Goal: Check status

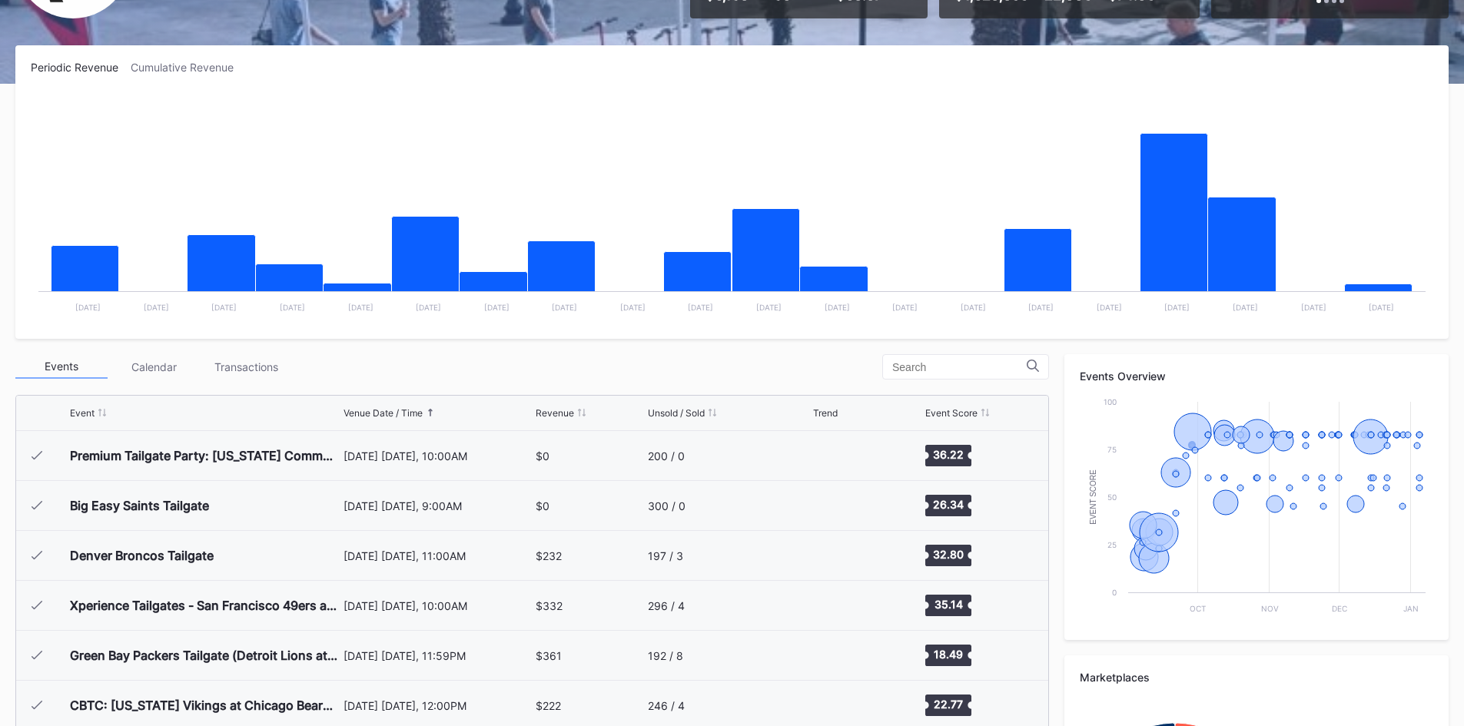
scroll to position [700, 0]
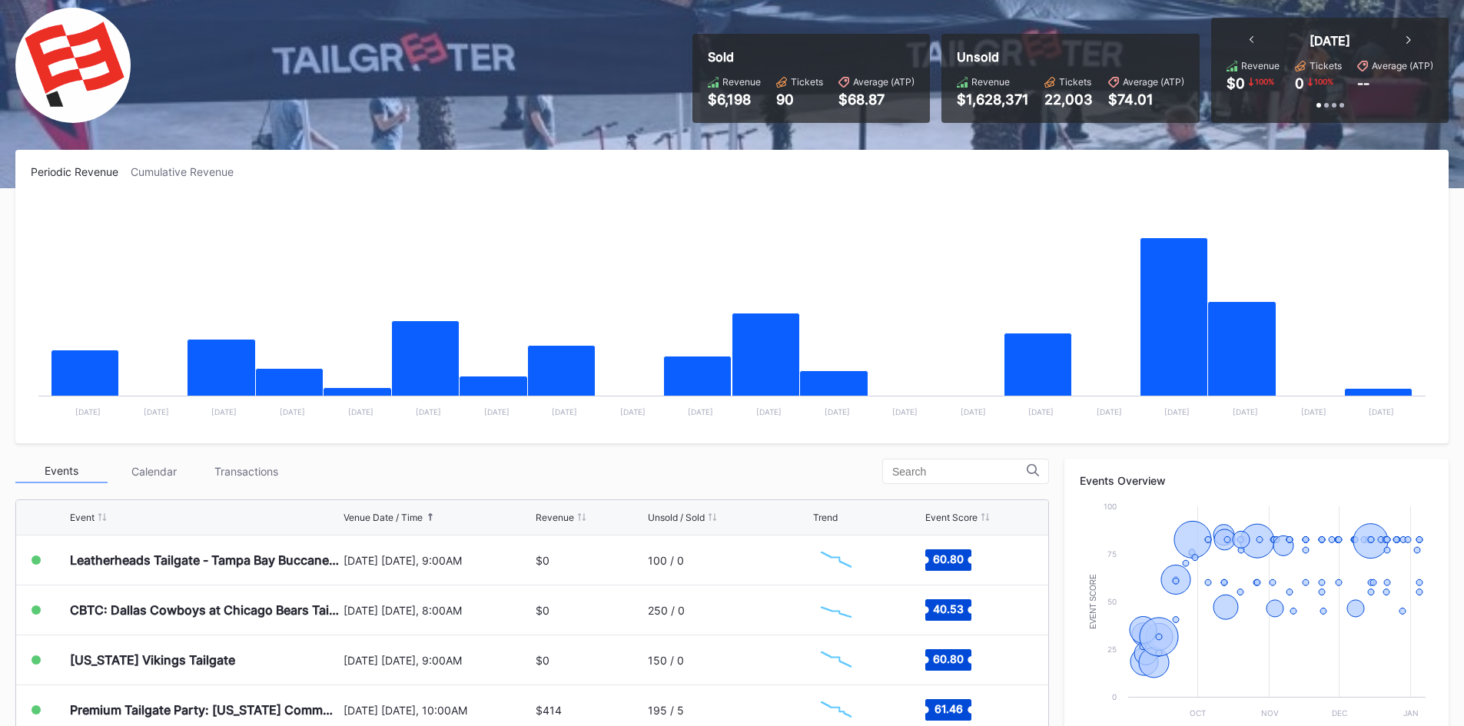
scroll to position [102, 0]
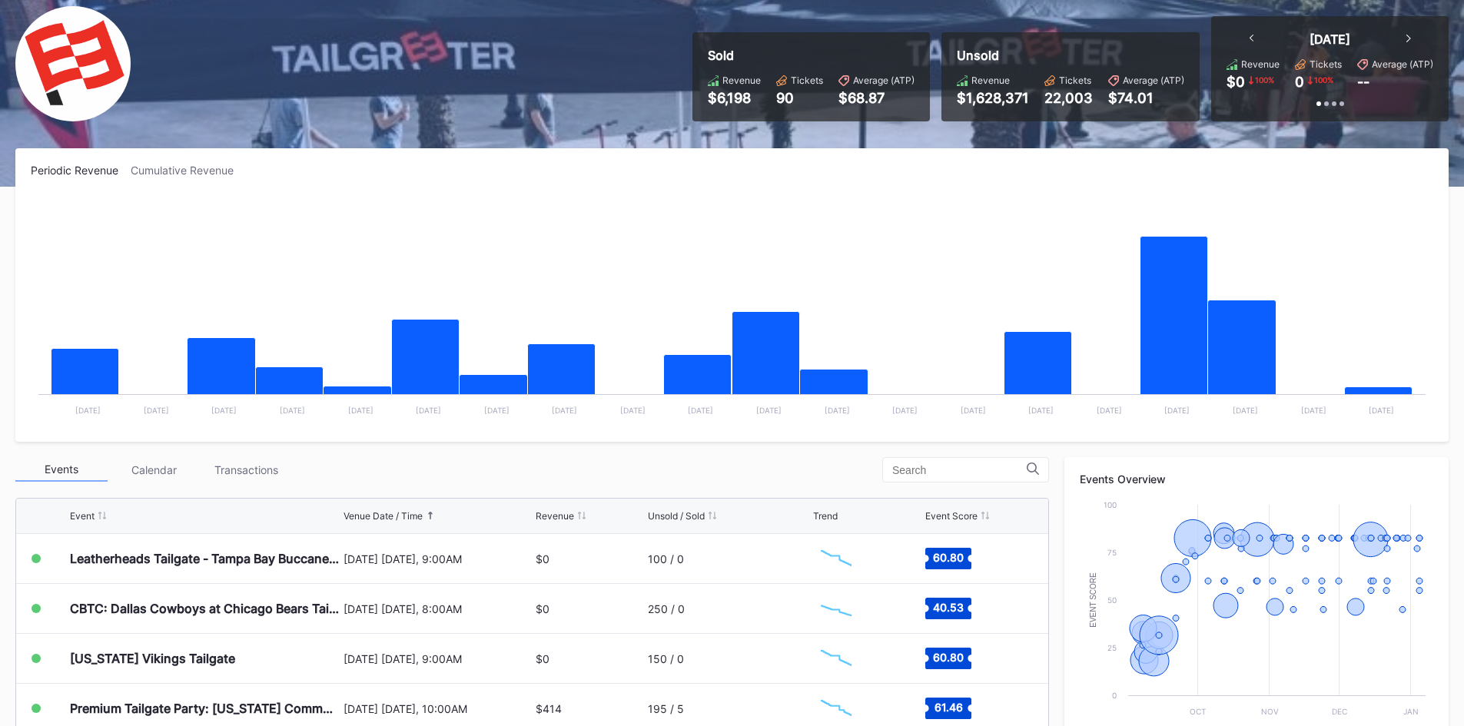
click at [733, 103] on div "$6,198" at bounding box center [734, 98] width 53 height 16
drag, startPoint x: 756, startPoint y: 96, endPoint x: 690, endPoint y: 105, distance: 65.9
click at [690, 105] on div "Sold Revenue $6,198 Tickets 90 Average (ATP) $68.87 Unsold Revenue $1,628,371 T…" at bounding box center [1065, 68] width 768 height 105
click at [1254, 40] on icon at bounding box center [1252, 39] width 5 height 8
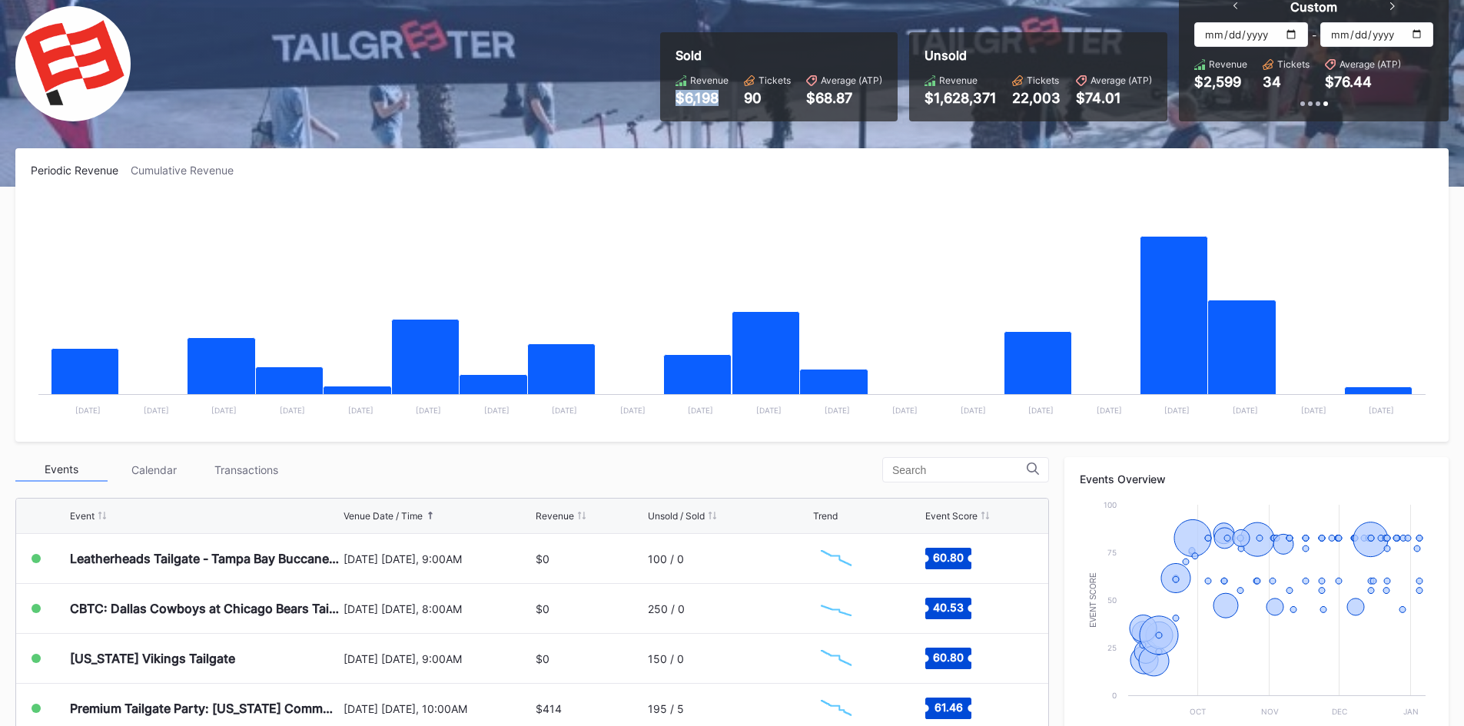
click at [1285, 29] on input "2025-09-10" at bounding box center [1251, 34] width 113 height 25
type input "[DATE]"
click at [1262, 39] on input "[DATE]" at bounding box center [1251, 34] width 113 height 25
click at [1366, 26] on input "2025-09-17" at bounding box center [1377, 34] width 113 height 25
click at [1358, 37] on input "2025-09-17" at bounding box center [1377, 34] width 113 height 25
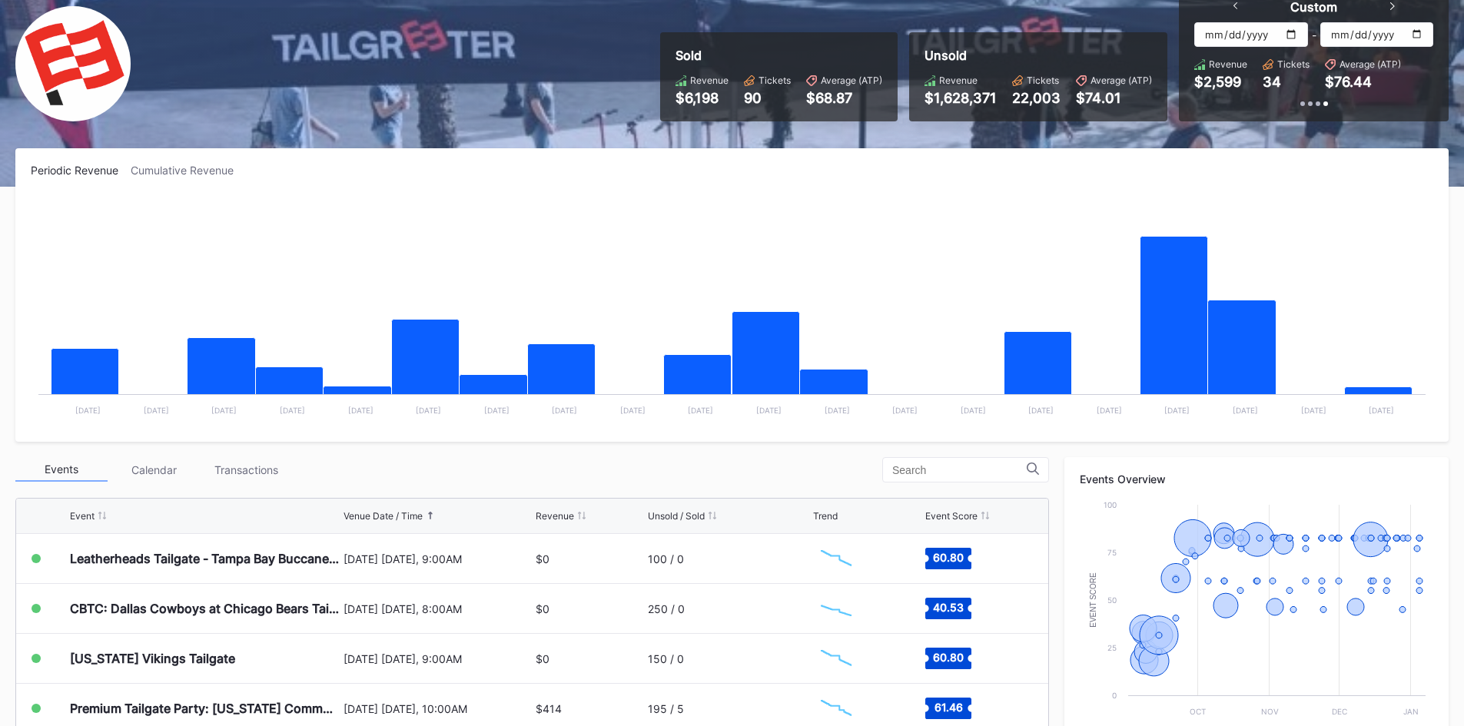
click at [1421, 33] on input "2025-09-17" at bounding box center [1377, 34] width 113 height 25
type input "[DATE]"
click at [1286, 37] on input "[DATE]" at bounding box center [1251, 34] width 113 height 25
click at [1291, 38] on input "[DATE]" at bounding box center [1251, 34] width 113 height 25
click at [1235, 158] on div "Periodic Revenue Cumulative Revenue Created with Highcharts 11.2.0 Chart title …" at bounding box center [732, 295] width 1434 height 294
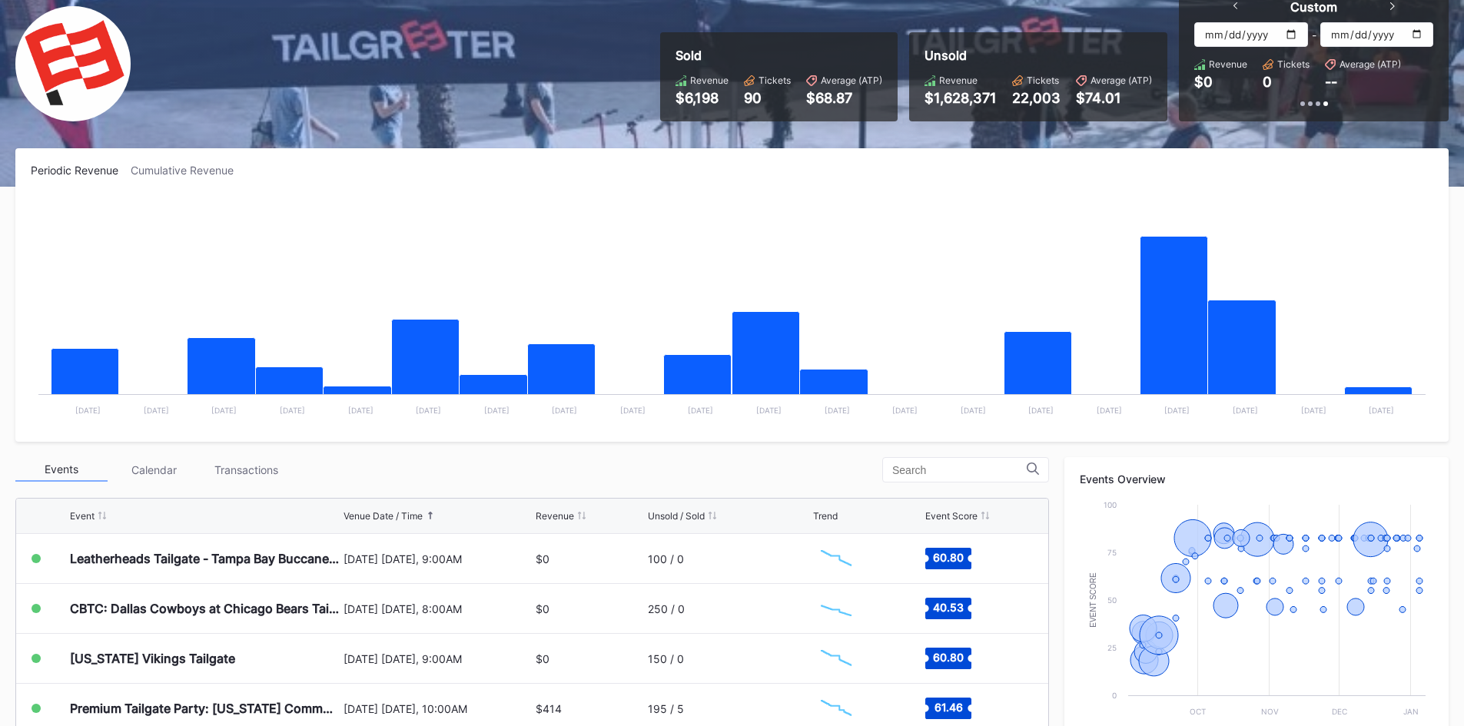
click at [1273, 28] on input "[DATE]" at bounding box center [1251, 34] width 113 height 25
click at [1283, 35] on input "[DATE]" at bounding box center [1251, 34] width 113 height 25
click at [1295, 36] on input "[DATE]" at bounding box center [1251, 34] width 113 height 25
click at [1292, 35] on input "2025-09-15" at bounding box center [1251, 34] width 113 height 25
click at [1295, 41] on input "2025-09-14" at bounding box center [1251, 34] width 113 height 25
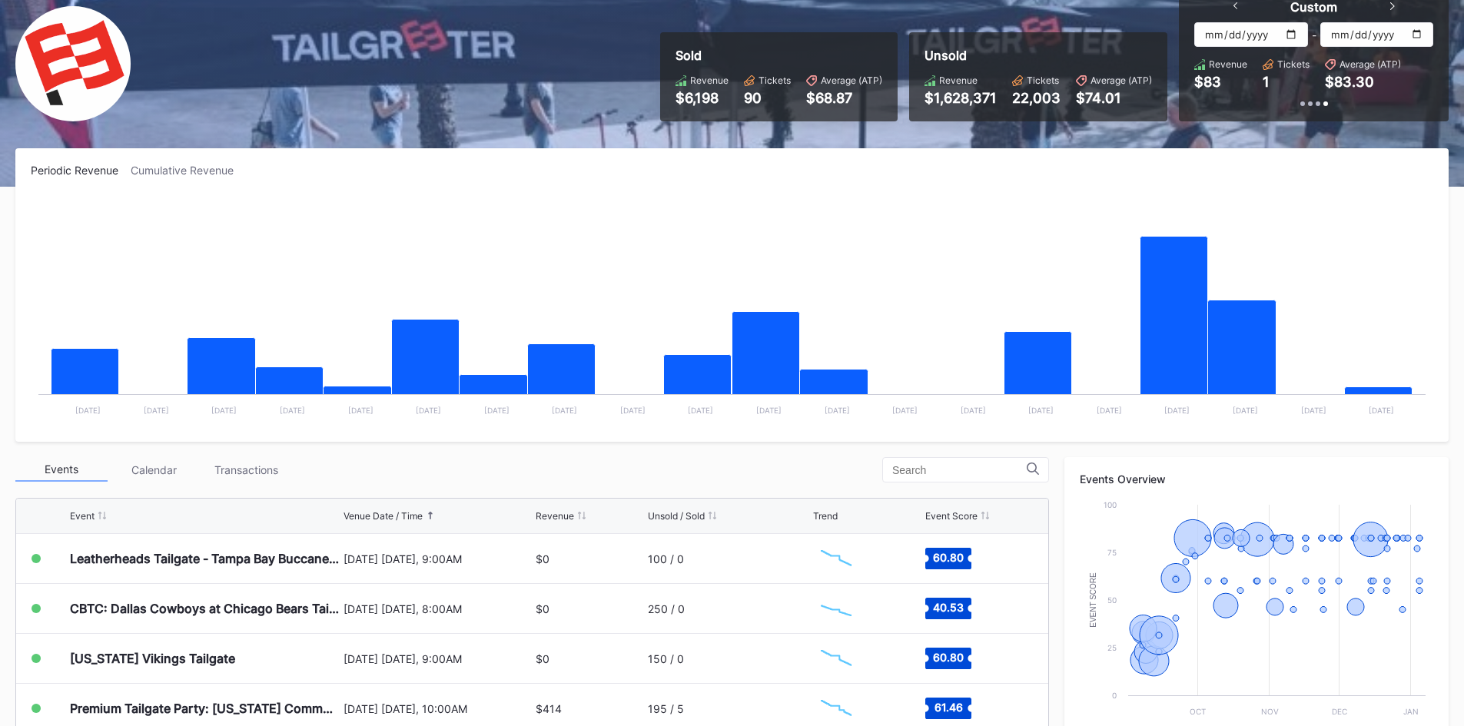
type input "2025-09-13"
